Goal: Complete application form

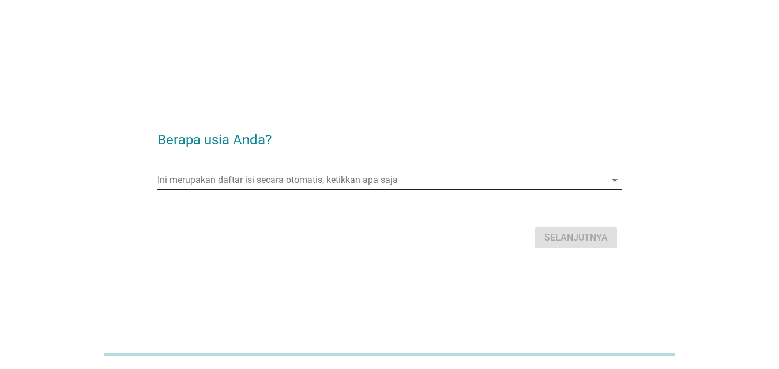
click at [568, 185] on input "Ini merupakan daftar isi secara otomatis, ketikkan apa saja" at bounding box center [381, 180] width 448 height 18
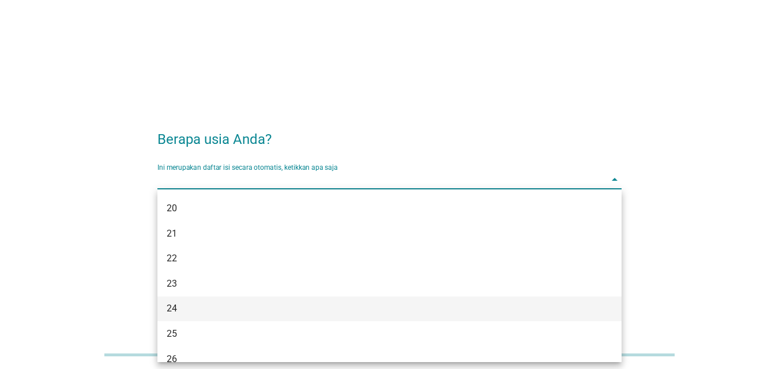
scroll to position [115, 0]
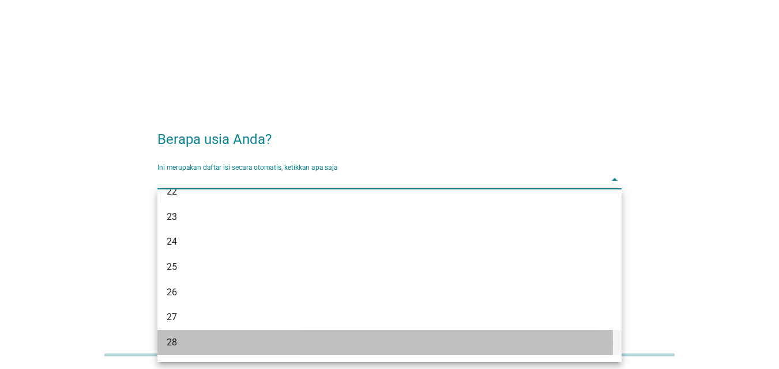
click at [171, 341] on div "28" at bounding box center [371, 343] width 409 height 14
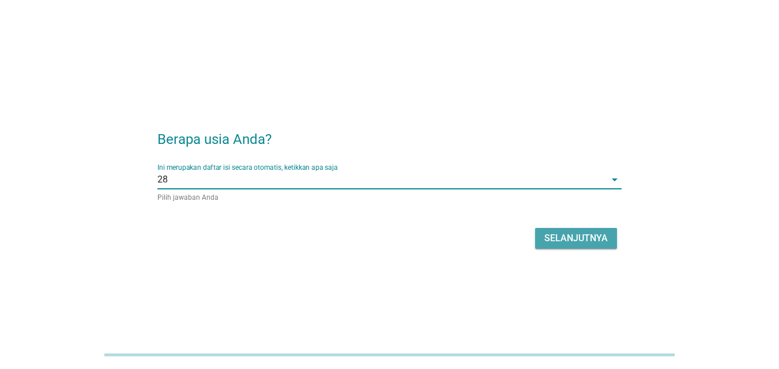
click at [555, 234] on div "Selanjutnya" at bounding box center [575, 239] width 63 height 14
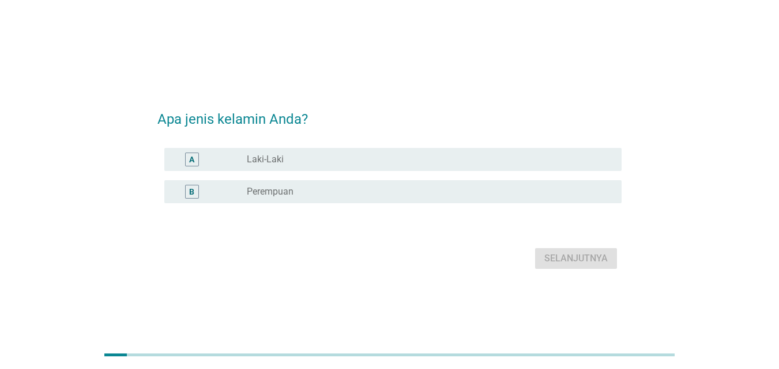
click at [467, 168] on div "A radio_button_unchecked Laki-Laki" at bounding box center [392, 159] width 457 height 23
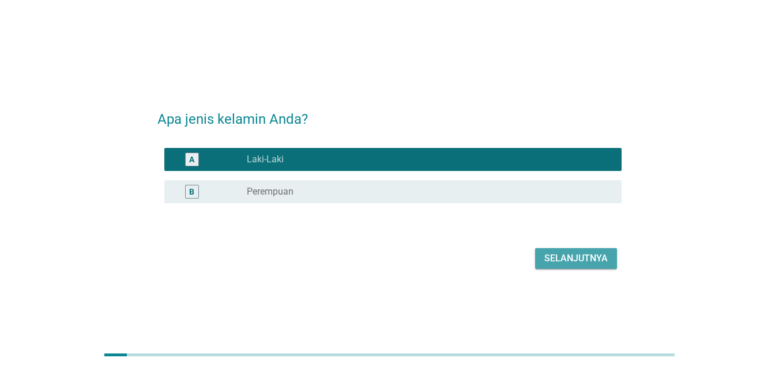
click at [594, 262] on div "Selanjutnya" at bounding box center [575, 259] width 63 height 14
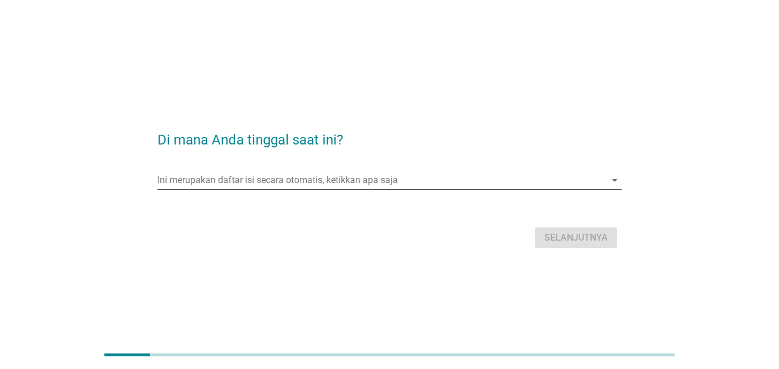
click at [323, 182] on input "Ini merupakan daftar isi secara otomatis, ketikkan apa saja" at bounding box center [381, 180] width 448 height 18
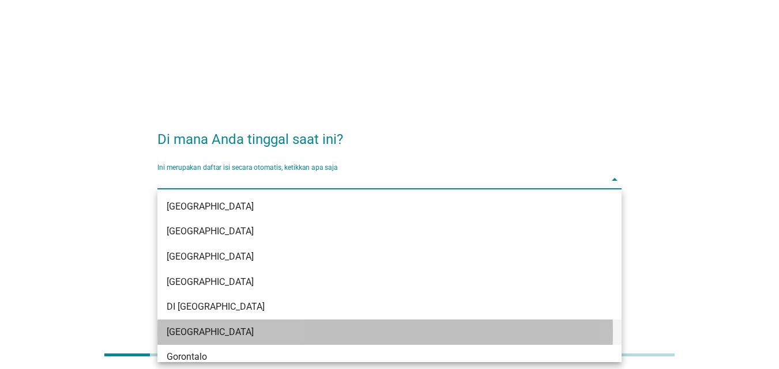
click at [202, 324] on div "[GEOGRAPHIC_DATA]" at bounding box center [389, 332] width 464 height 25
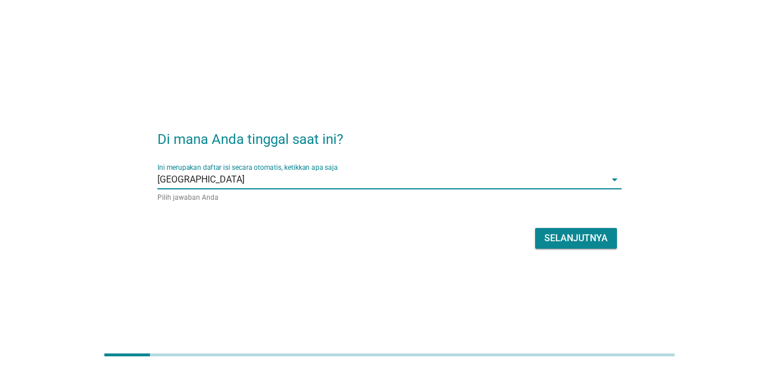
click at [568, 244] on div "Selanjutnya" at bounding box center [575, 239] width 63 height 14
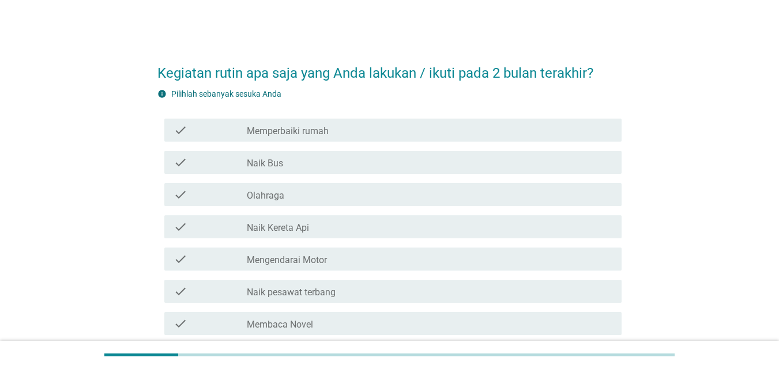
click at [368, 134] on div "check_box_outline_blank Memperbaiki rumah" at bounding box center [429, 130] width 365 height 14
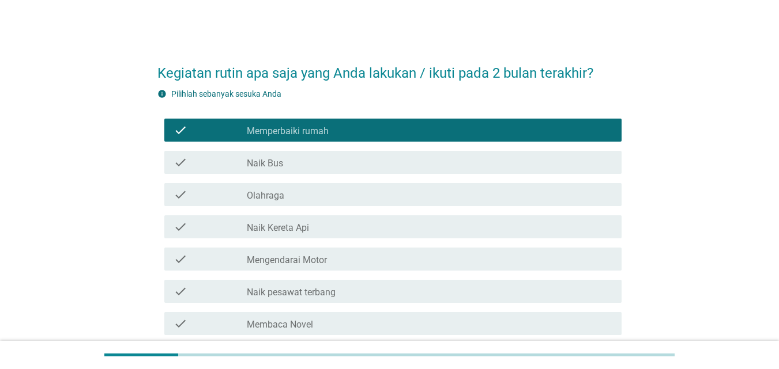
click at [319, 177] on div "check check_box_outline_blank Naik Bus" at bounding box center [389, 162] width 464 height 32
click at [315, 169] on div "check_box_outline_blank Naik Bus" at bounding box center [429, 163] width 365 height 14
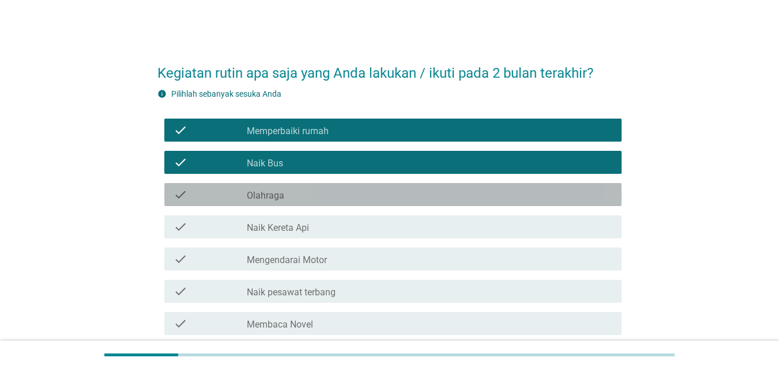
click at [304, 194] on div "check_box_outline_blank Olahraga" at bounding box center [429, 195] width 365 height 14
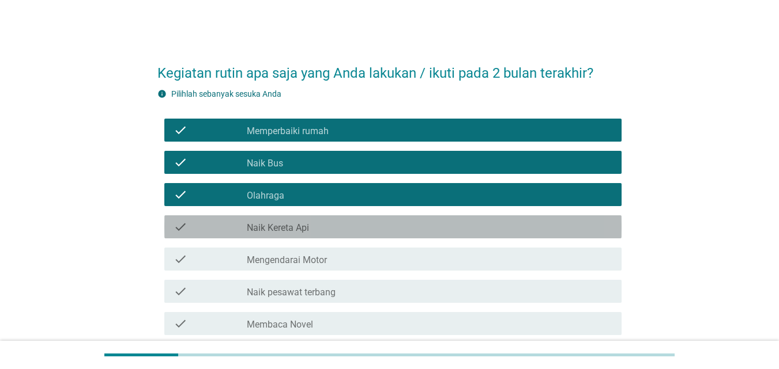
click at [293, 229] on label "Naik Kereta Api" at bounding box center [278, 228] width 62 height 12
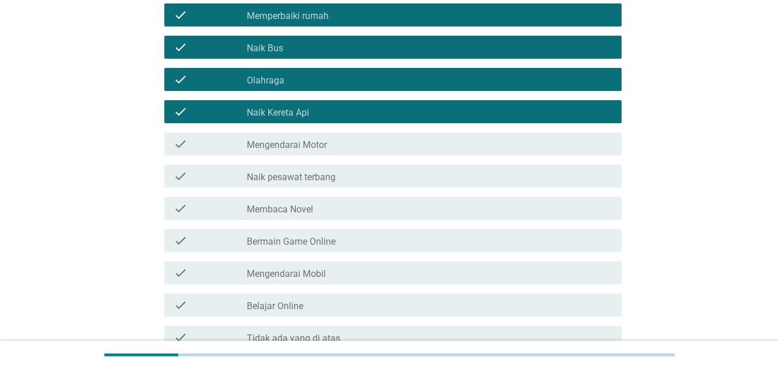
click at [308, 152] on div "check check_box_outline_blank Mengendarai Motor" at bounding box center [392, 144] width 457 height 23
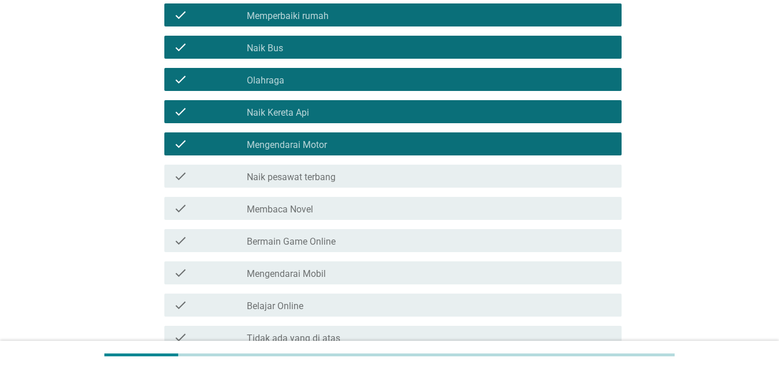
click at [303, 169] on div "check check_box_outline_blank Naik pesawat terbang" at bounding box center [392, 176] width 457 height 23
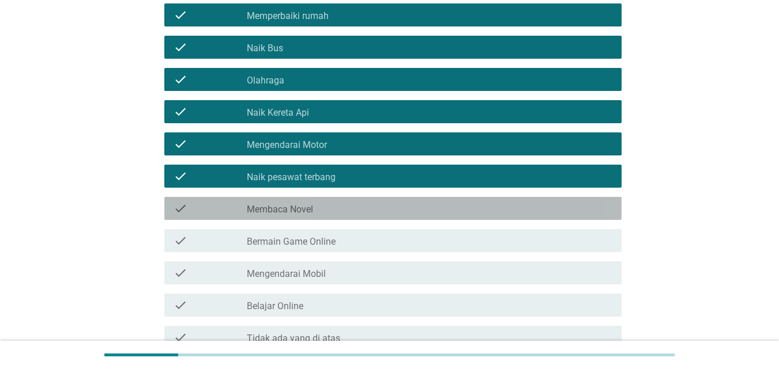
click at [297, 219] on div "check check_box_outline_blank Membaca Novel" at bounding box center [392, 208] width 457 height 23
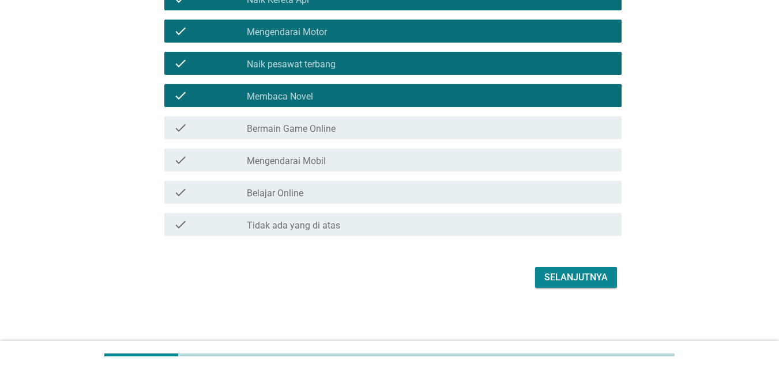
scroll to position [229, 0]
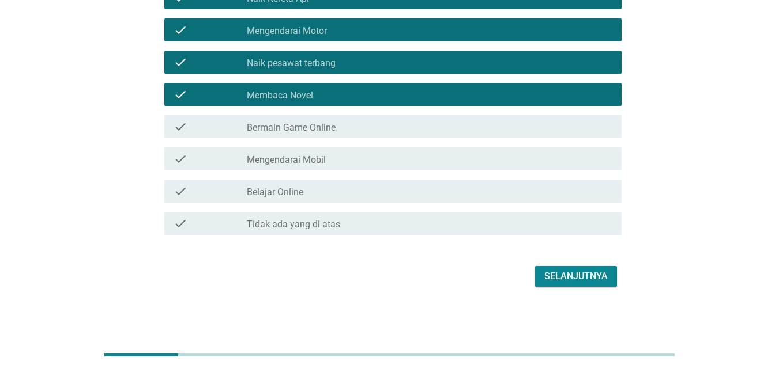
click at [328, 124] on label "Bermain Game Online" at bounding box center [291, 128] width 89 height 12
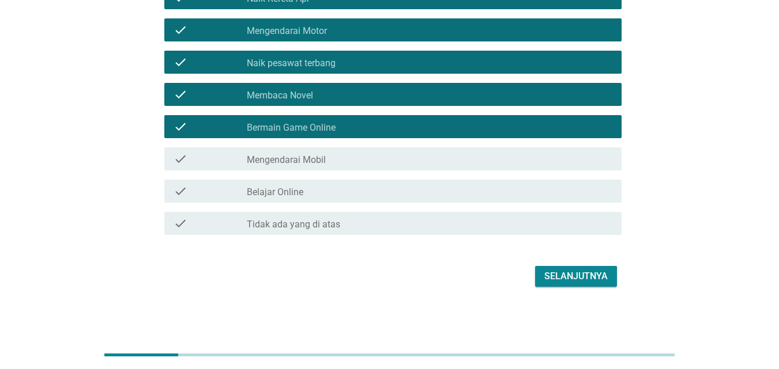
click at [321, 161] on label "Mengendarai Mobil" at bounding box center [286, 160] width 79 height 12
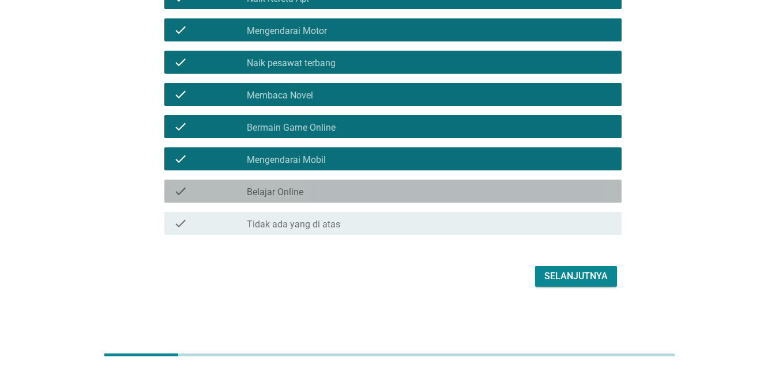
click at [303, 199] on div "check check_box_outline_blank Belajar Online" at bounding box center [392, 191] width 457 height 23
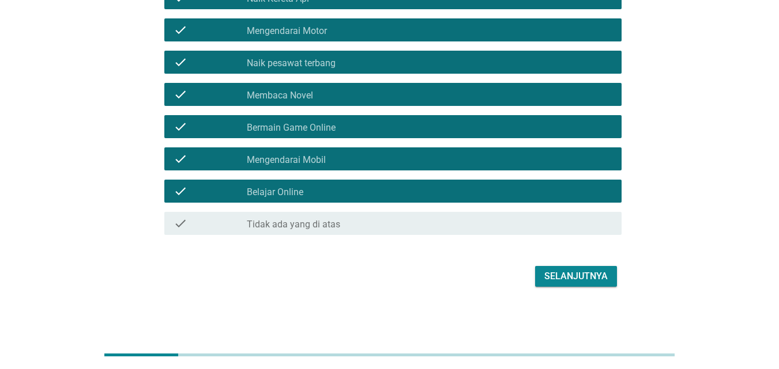
click at [581, 282] on div "Selanjutnya" at bounding box center [575, 277] width 63 height 14
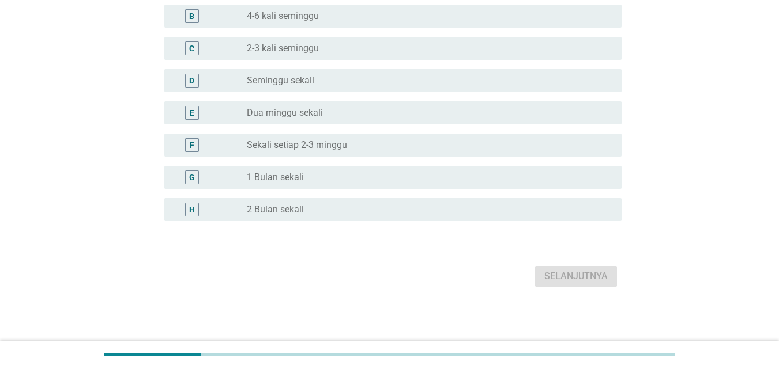
scroll to position [0, 0]
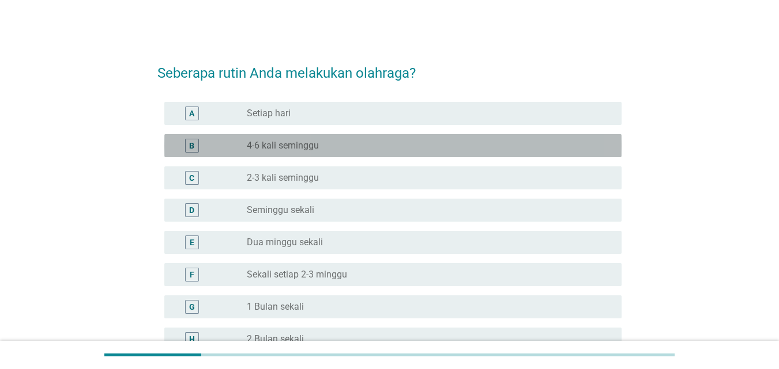
click at [299, 150] on label "4-6 kali seminggu" at bounding box center [283, 146] width 72 height 12
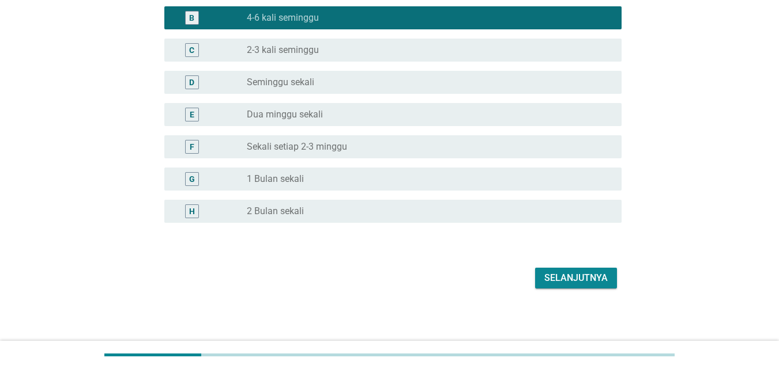
scroll to position [130, 0]
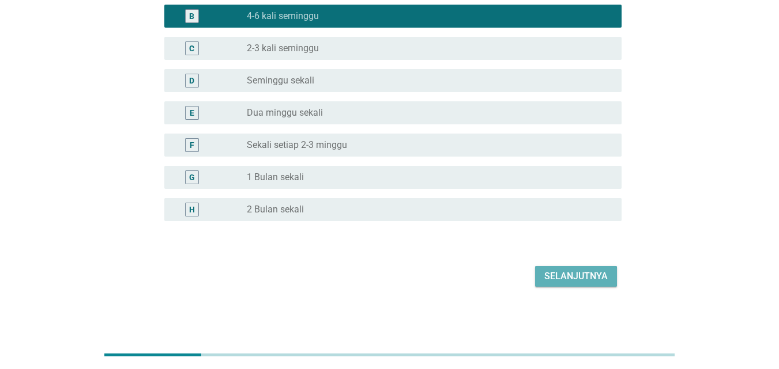
drag, startPoint x: 594, startPoint y: 285, endPoint x: 606, endPoint y: 133, distance: 152.0
click at [595, 283] on button "Selanjutnya" at bounding box center [576, 276] width 82 height 21
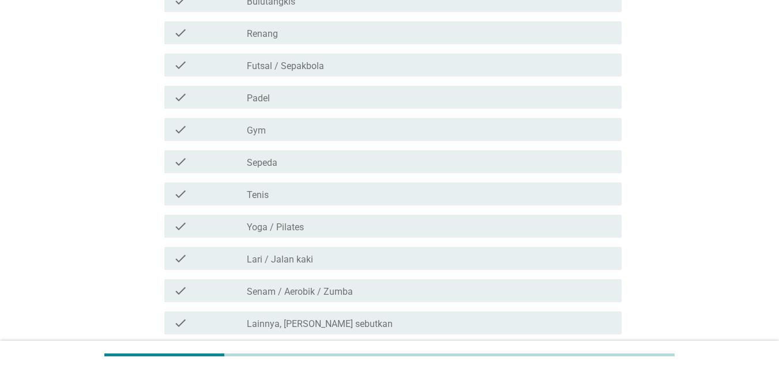
scroll to position [0, 0]
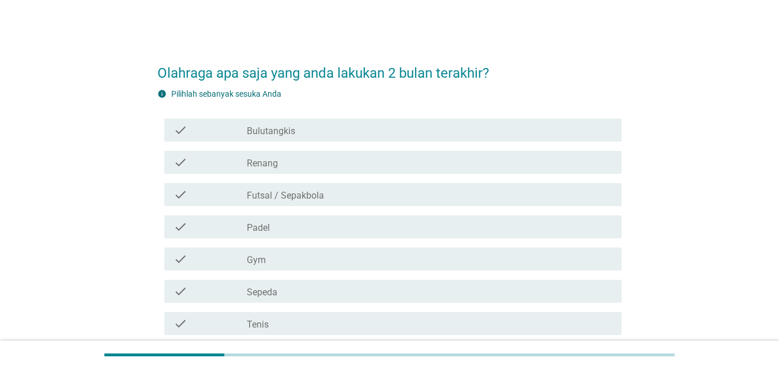
click at [319, 129] on div "check_box_outline_blank Bulutangkis" at bounding box center [429, 130] width 365 height 14
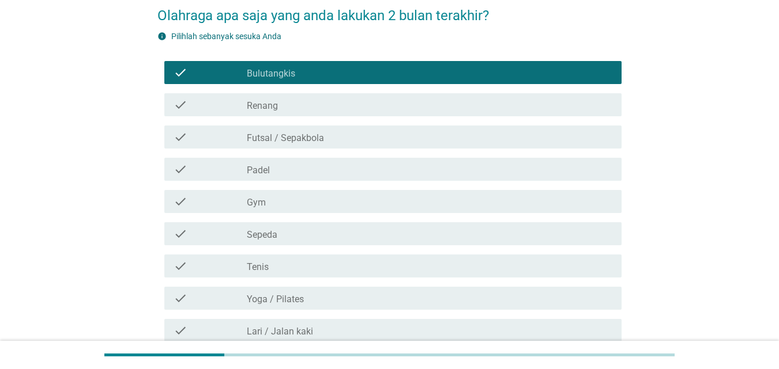
scroll to position [115, 0]
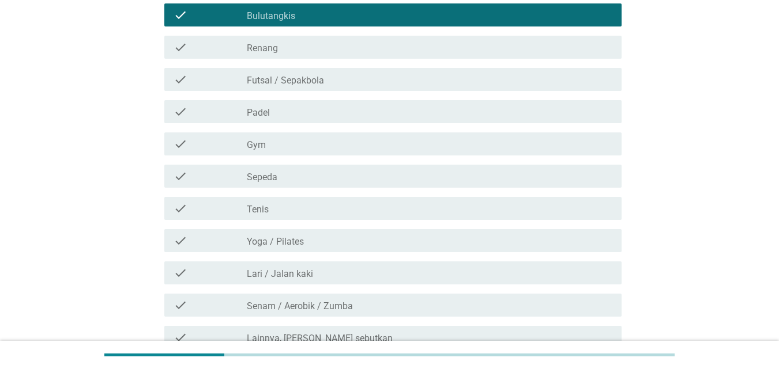
click at [306, 141] on div "check_box_outline_blank Gym" at bounding box center [429, 144] width 365 height 14
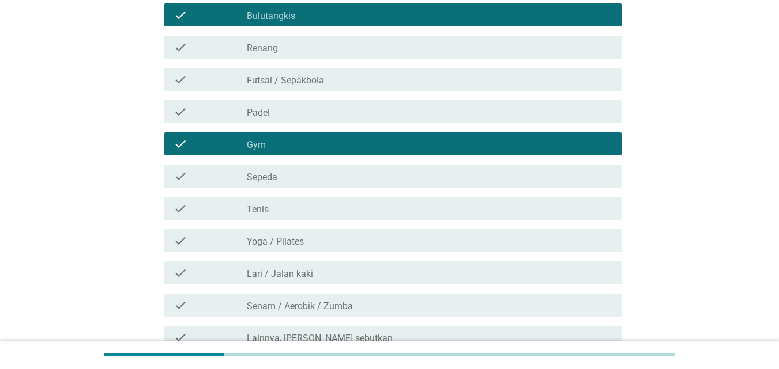
click at [301, 183] on div "check_box_outline_blank Sepeda" at bounding box center [429, 176] width 365 height 14
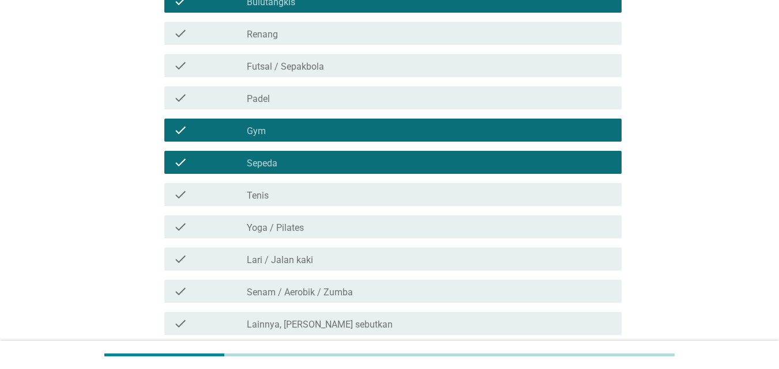
scroll to position [229, 0]
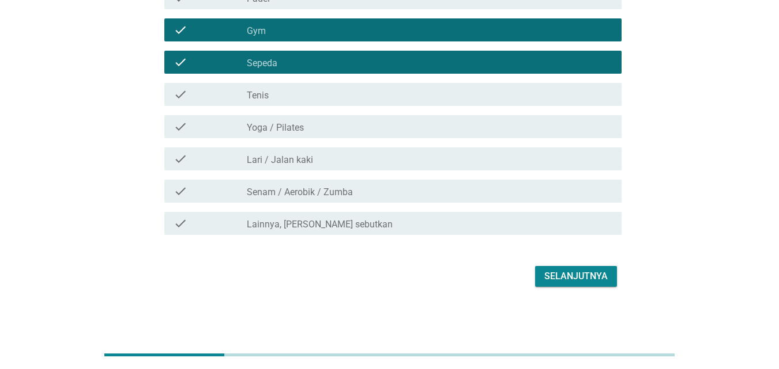
click at [314, 130] on div "check_box_outline_blank Yoga / Pilates" at bounding box center [429, 127] width 365 height 14
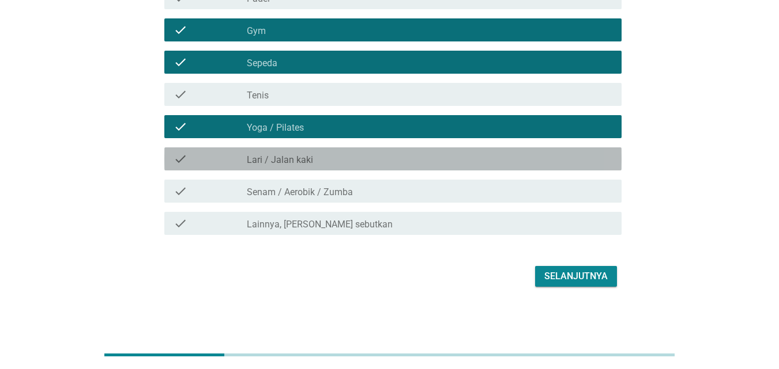
drag, startPoint x: 307, startPoint y: 159, endPoint x: 307, endPoint y: 165, distance: 6.3
click at [307, 165] on label "Lari / Jalan kaki" at bounding box center [280, 160] width 66 height 12
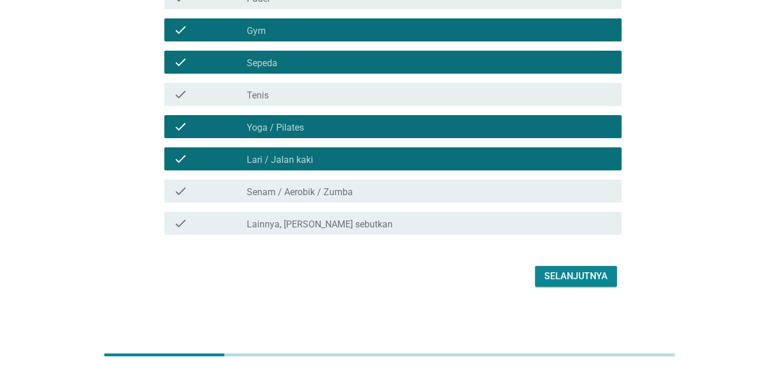
click at [316, 190] on label "Senam / Aerobik / Zumba" at bounding box center [300, 193] width 106 height 12
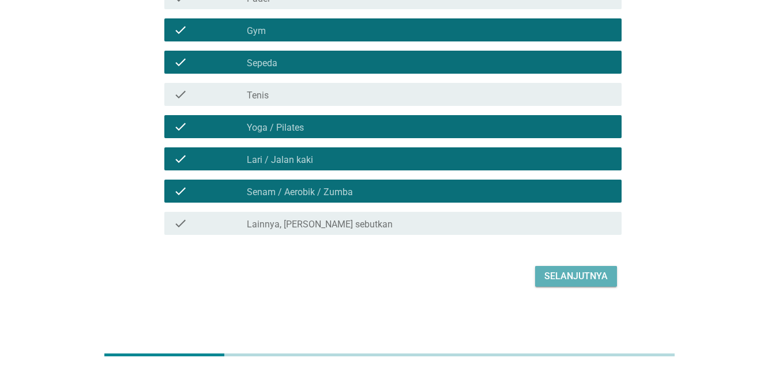
drag, startPoint x: 554, startPoint y: 279, endPoint x: 592, endPoint y: 7, distance: 274.2
click at [554, 279] on div "Selanjutnya" at bounding box center [575, 277] width 63 height 14
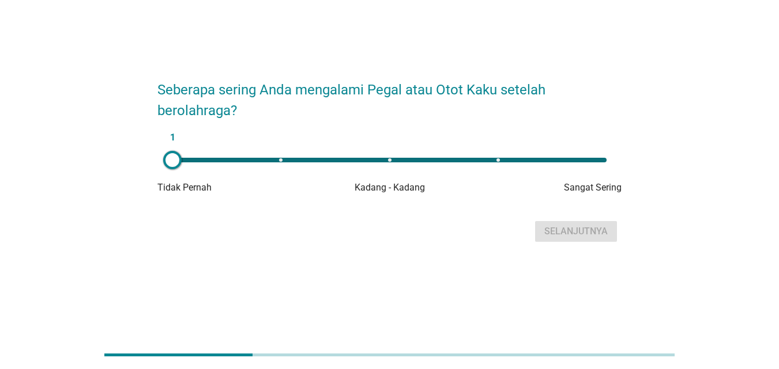
scroll to position [0, 0]
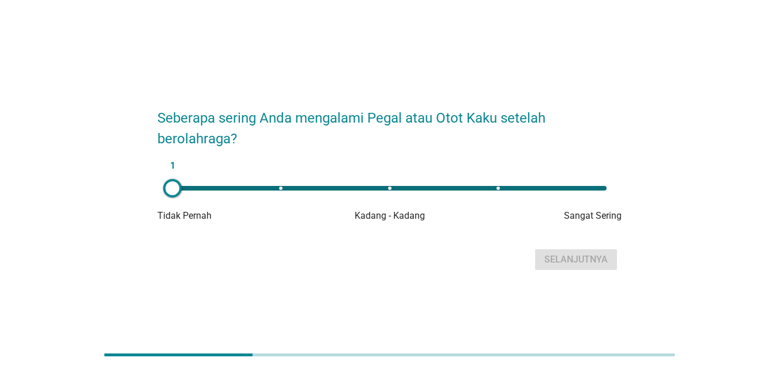
click at [404, 187] on div "1" at bounding box center [389, 188] width 434 height 5
type input "3"
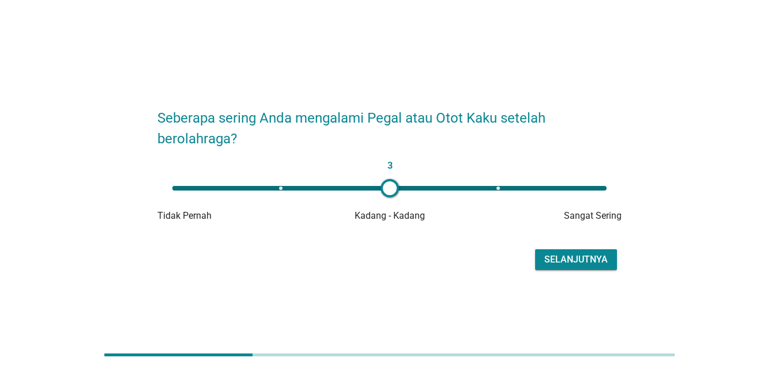
click at [599, 263] on div "Selanjutnya" at bounding box center [575, 260] width 63 height 14
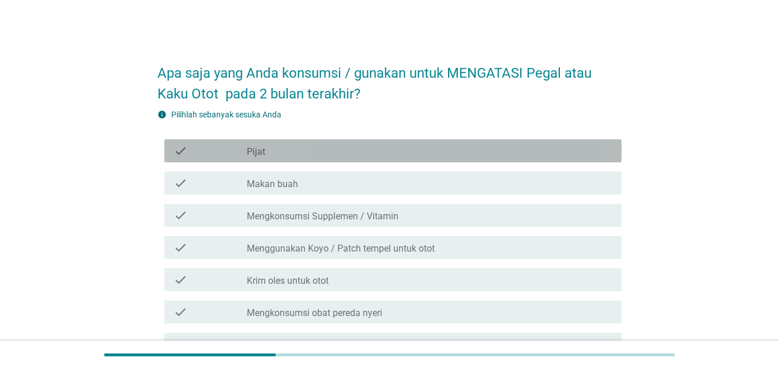
click at [467, 150] on div "check_box_outline_blank Pijat" at bounding box center [429, 151] width 365 height 14
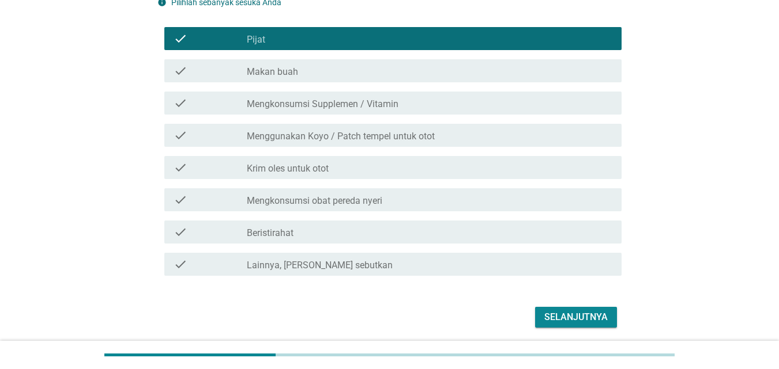
scroll to position [115, 0]
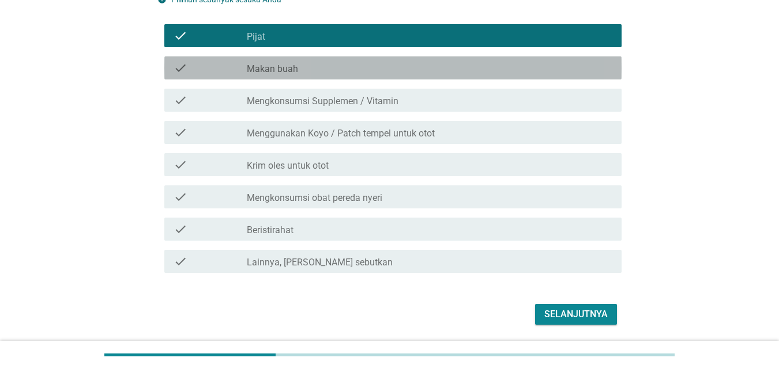
click at [296, 73] on label "Makan buah" at bounding box center [272, 69] width 51 height 12
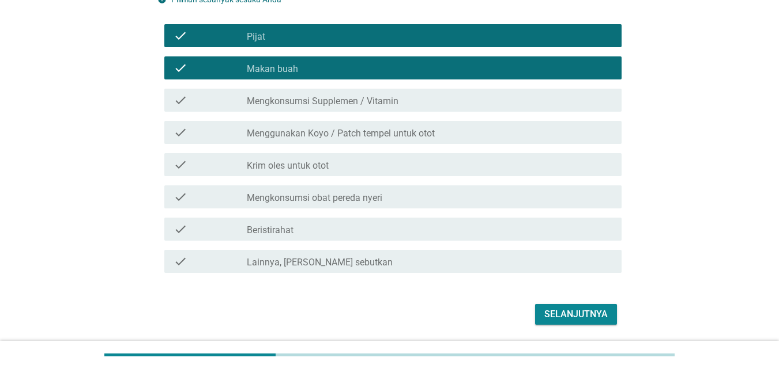
click at [299, 108] on div "check check_box_outline_blank Mengkonsumsi Supplemen / Vitamin" at bounding box center [392, 100] width 457 height 23
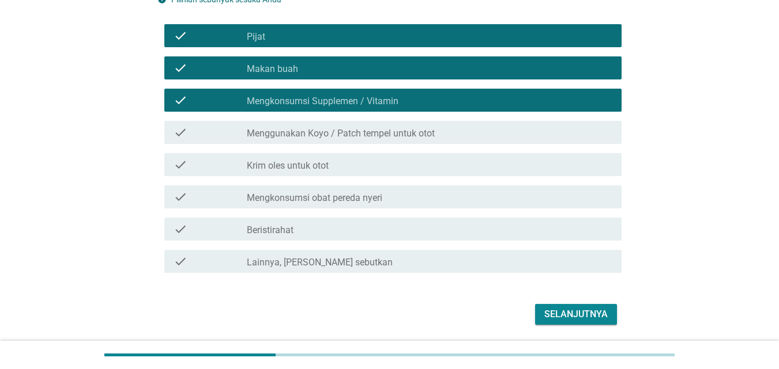
drag, startPoint x: 335, startPoint y: 129, endPoint x: 341, endPoint y: 132, distance: 6.4
click at [338, 130] on label "Menggunakan Koyo / Patch tempel untuk otot" at bounding box center [341, 134] width 188 height 12
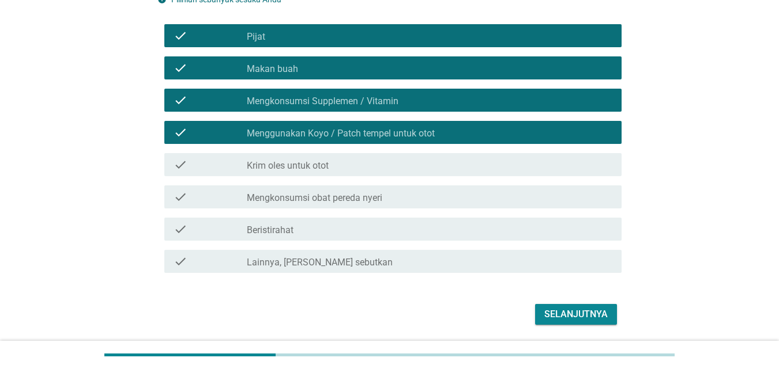
click at [370, 163] on div "check_box_outline_blank Krim oles untuk otot" at bounding box center [429, 165] width 365 height 14
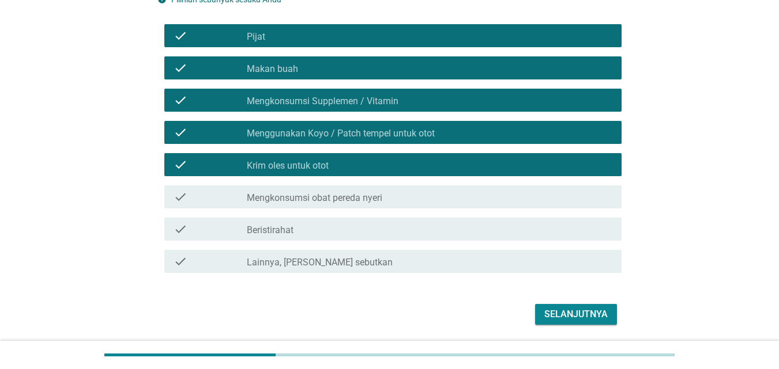
click at [376, 198] on label "Mengkonsumsi obat pereda nyeri" at bounding box center [314, 198] width 135 height 12
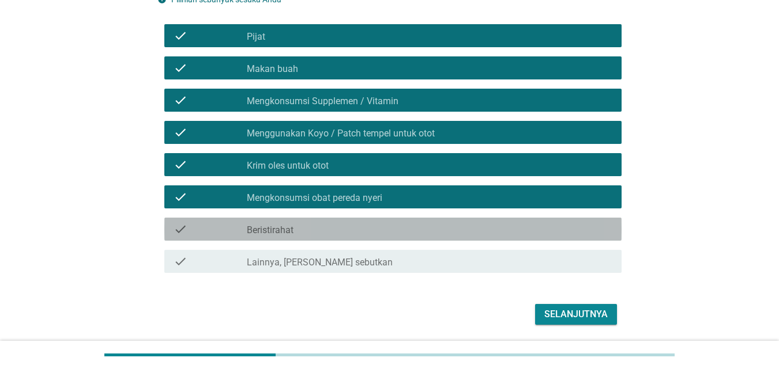
click at [354, 224] on div "check_box_outline_blank Beristirahat" at bounding box center [429, 229] width 365 height 14
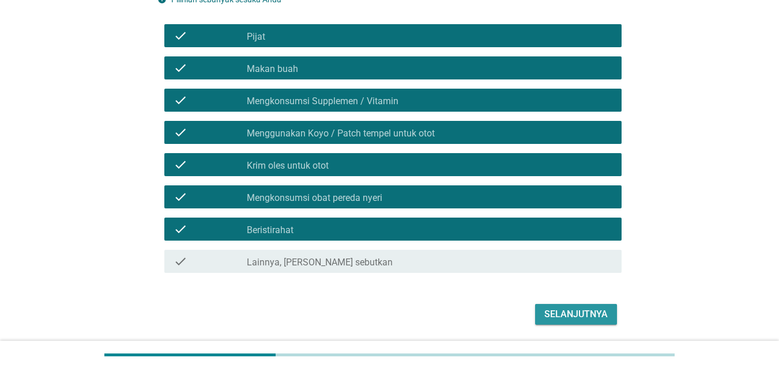
click at [561, 311] on div "Selanjutnya" at bounding box center [575, 315] width 63 height 14
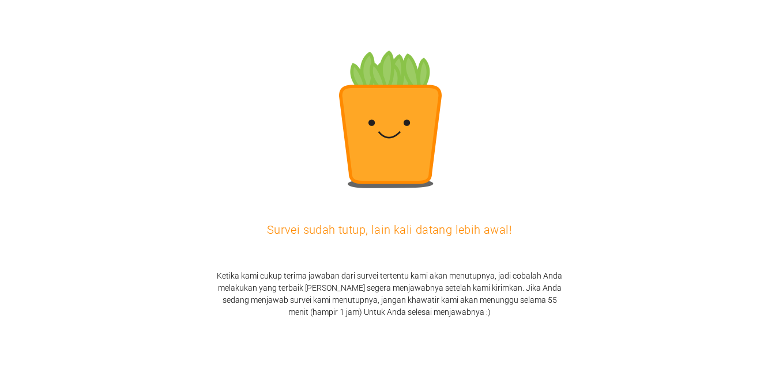
scroll to position [0, 0]
